Goal: Transaction & Acquisition: Purchase product/service

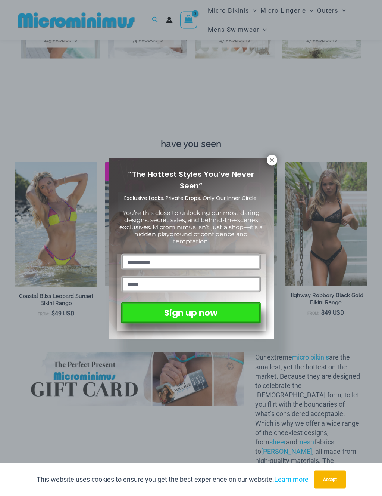
click at [274, 158] on icon at bounding box center [272, 160] width 7 height 7
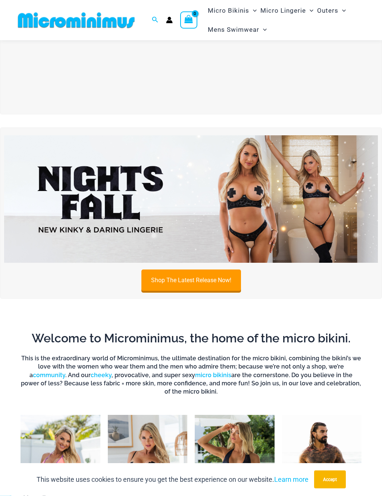
scroll to position [103, 0]
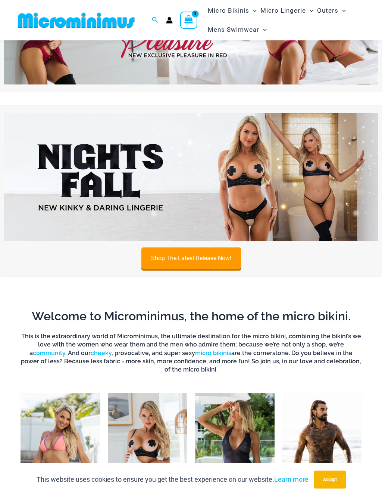
click at [322, 197] on img at bounding box center [191, 176] width 374 height 127
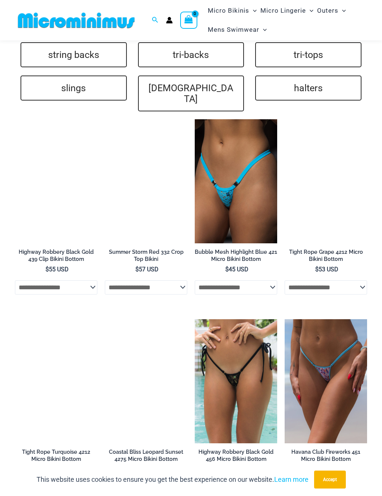
scroll to position [1674, 0]
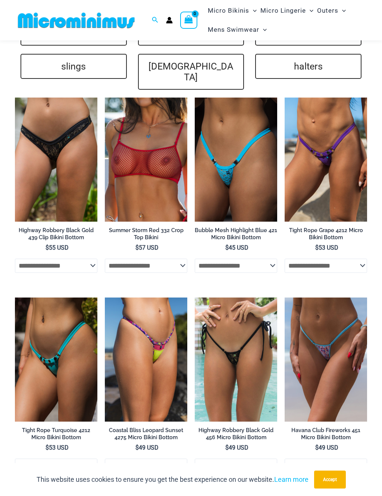
click at [105, 97] on img at bounding box center [105, 97] width 0 height 0
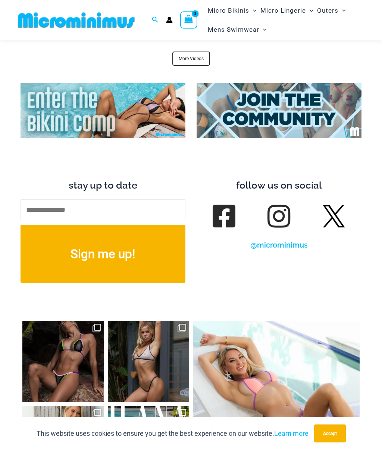
scroll to position [2366, 0]
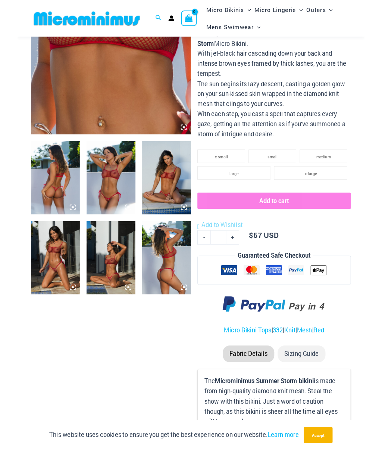
scroll to position [191, 0]
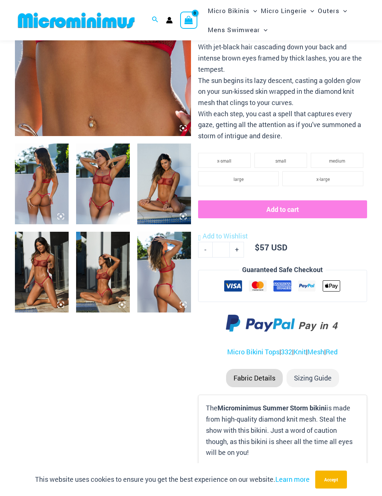
click at [97, 175] on img at bounding box center [103, 183] width 54 height 81
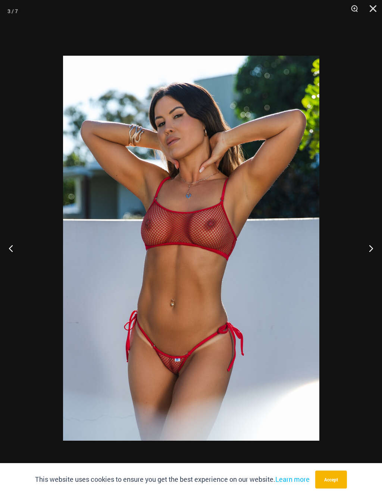
click at [371, 248] on button "Next" at bounding box center [368, 247] width 28 height 37
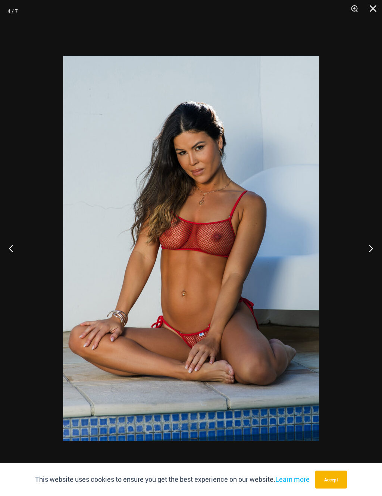
click at [371, 248] on button "Next" at bounding box center [368, 247] width 28 height 37
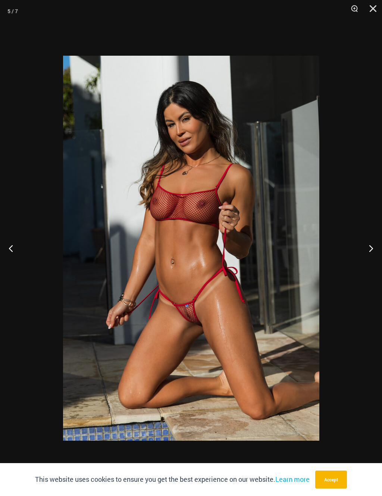
click at [371, 248] on button "Next" at bounding box center [368, 247] width 28 height 37
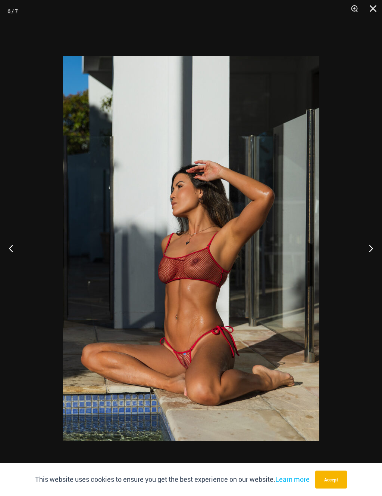
click at [369, 248] on button "Next" at bounding box center [368, 247] width 28 height 37
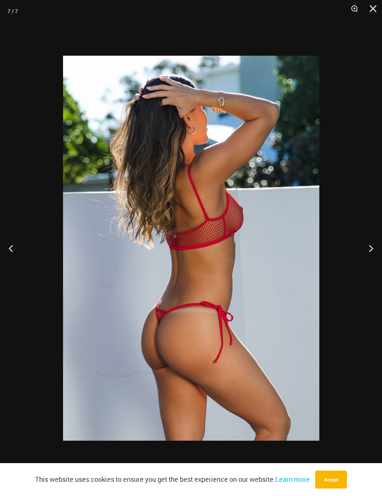
click at [368, 245] on button "Next" at bounding box center [368, 247] width 28 height 37
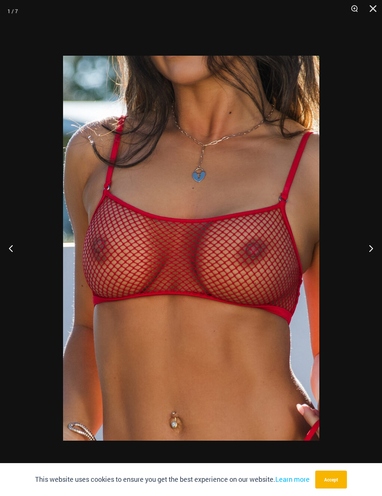
click at [368, 248] on button "Next" at bounding box center [368, 247] width 28 height 37
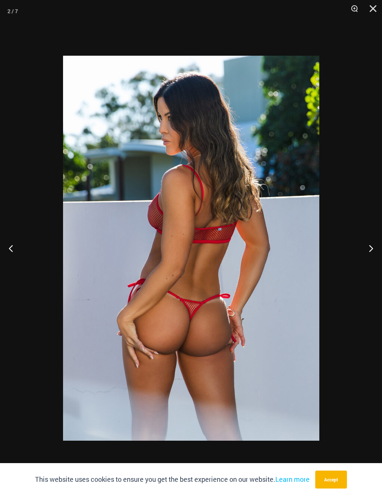
click at [368, 249] on button "Next" at bounding box center [368, 247] width 28 height 37
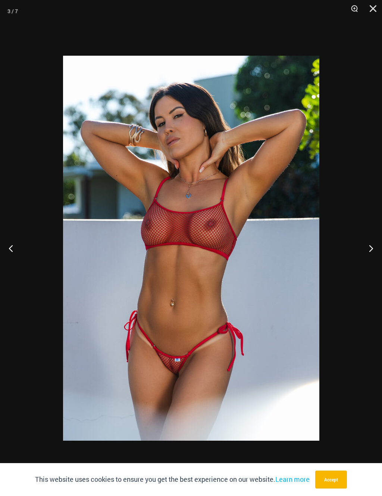
click at [369, 249] on button "Next" at bounding box center [368, 247] width 28 height 37
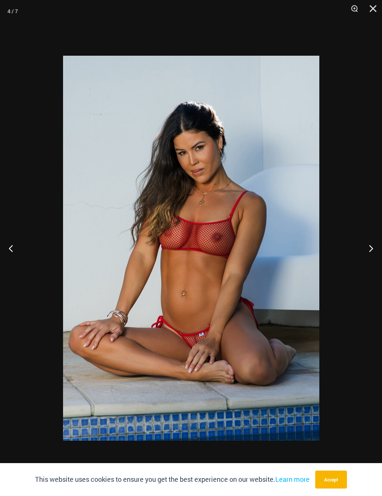
click at [371, 9] on button "Close" at bounding box center [371, 11] width 19 height 22
